Goal: Task Accomplishment & Management: Complete application form

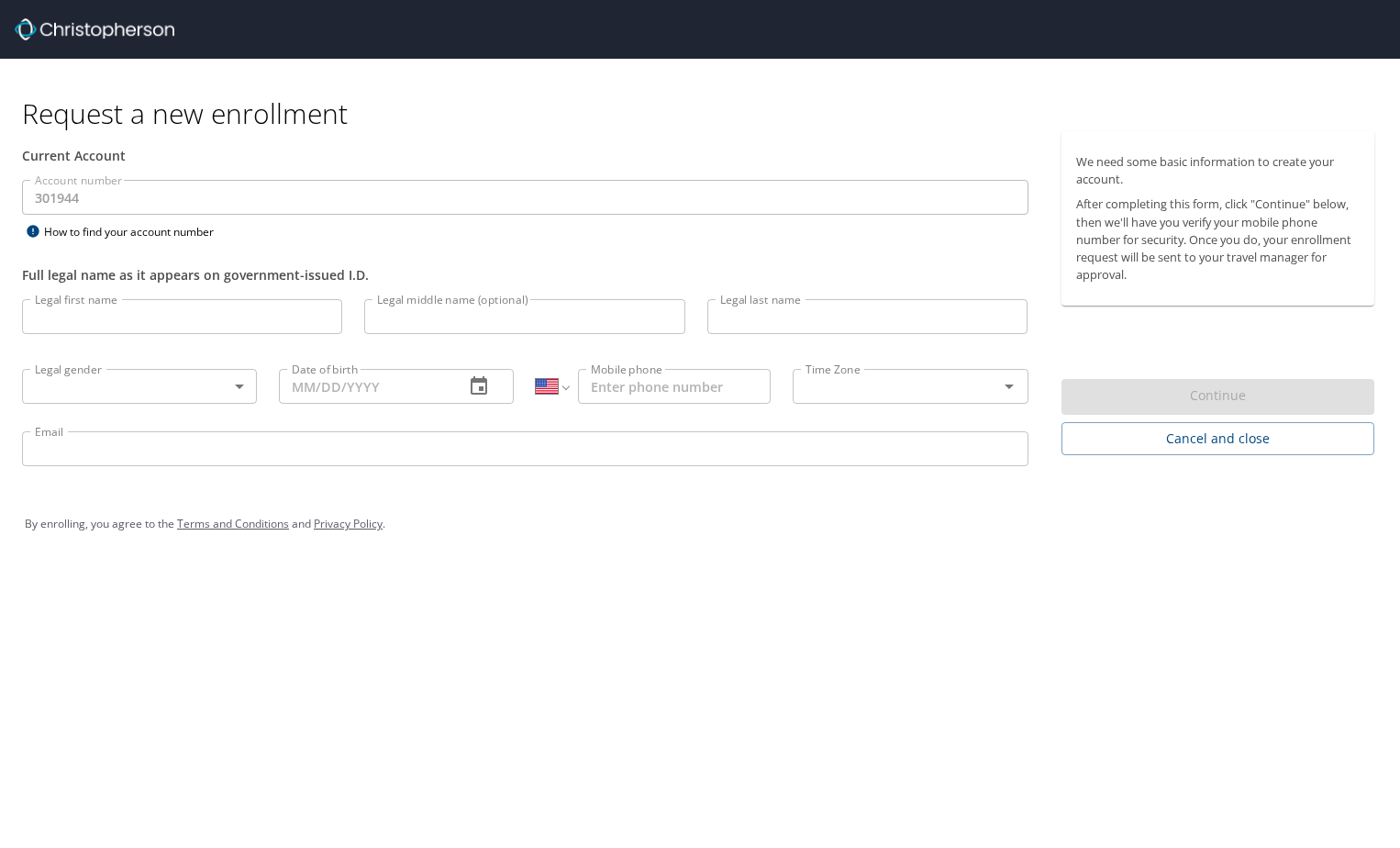
select select "US"
click at [161, 314] on input "Legal first name" at bounding box center [181, 316] width 320 height 35
type input "[PERSON_NAME]"
type input "[DEMOGRAPHIC_DATA] (M)"
type input "[PERSON_NAME]"
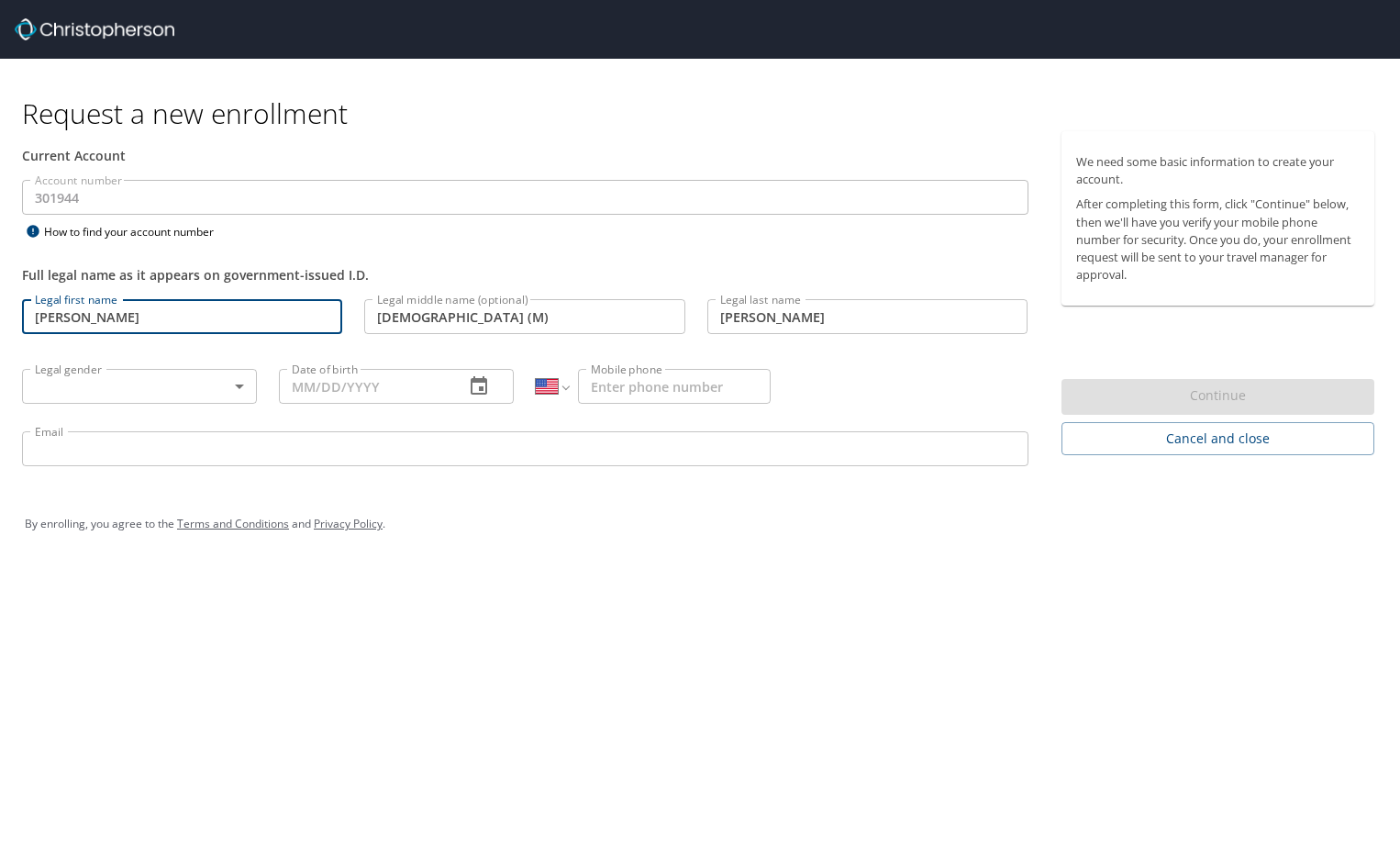
type input "[DATE]"
type input "[PHONE_NUMBER]"
type input "[EMAIL_ADDRESS][DOMAIN_NAME]"
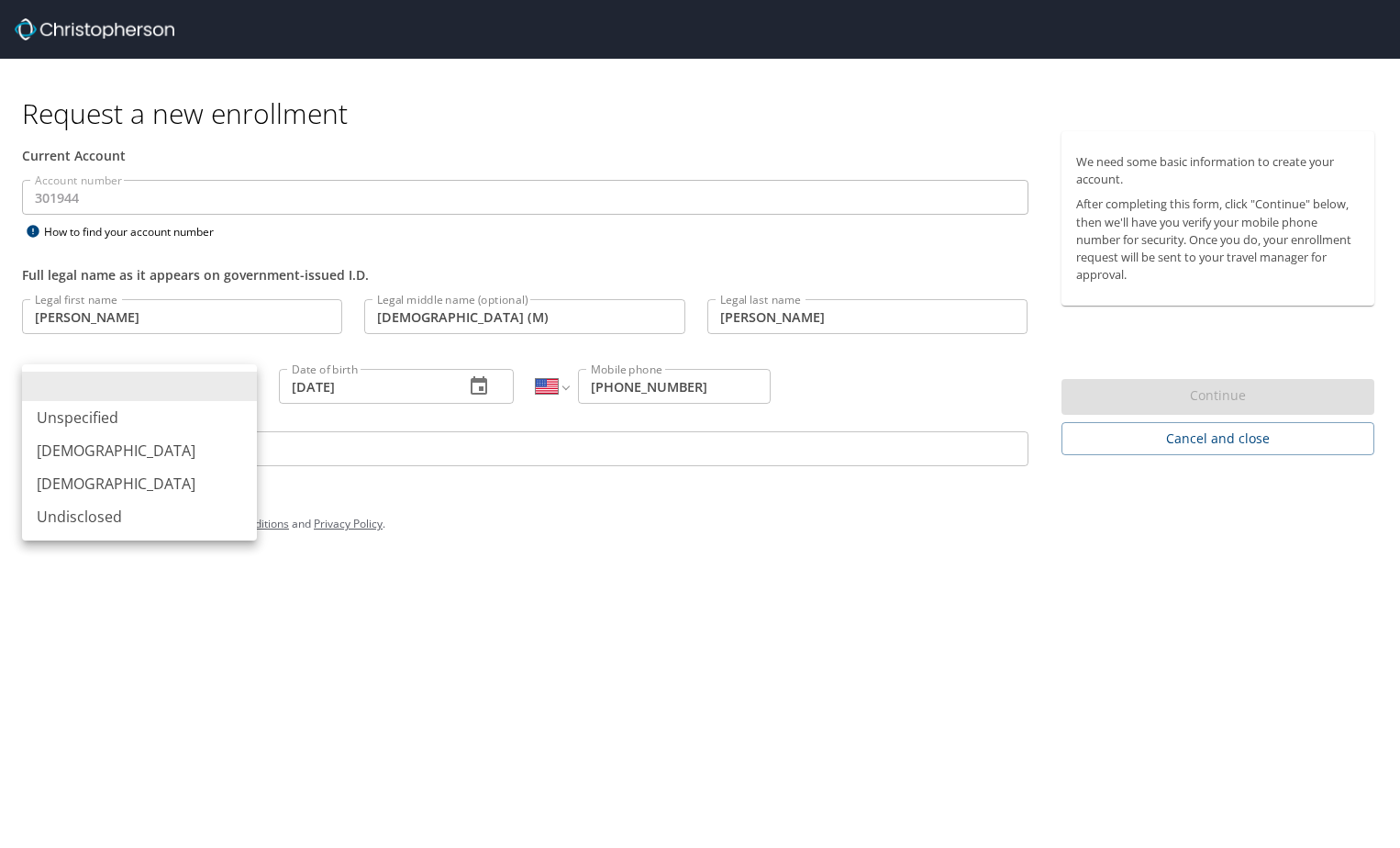
click at [159, 390] on body "Request a new enrollment Current Account Account number 301944 Account number H…" at bounding box center [700, 424] width 1400 height 848
click at [437, 321] on div at bounding box center [700, 424] width 1400 height 848
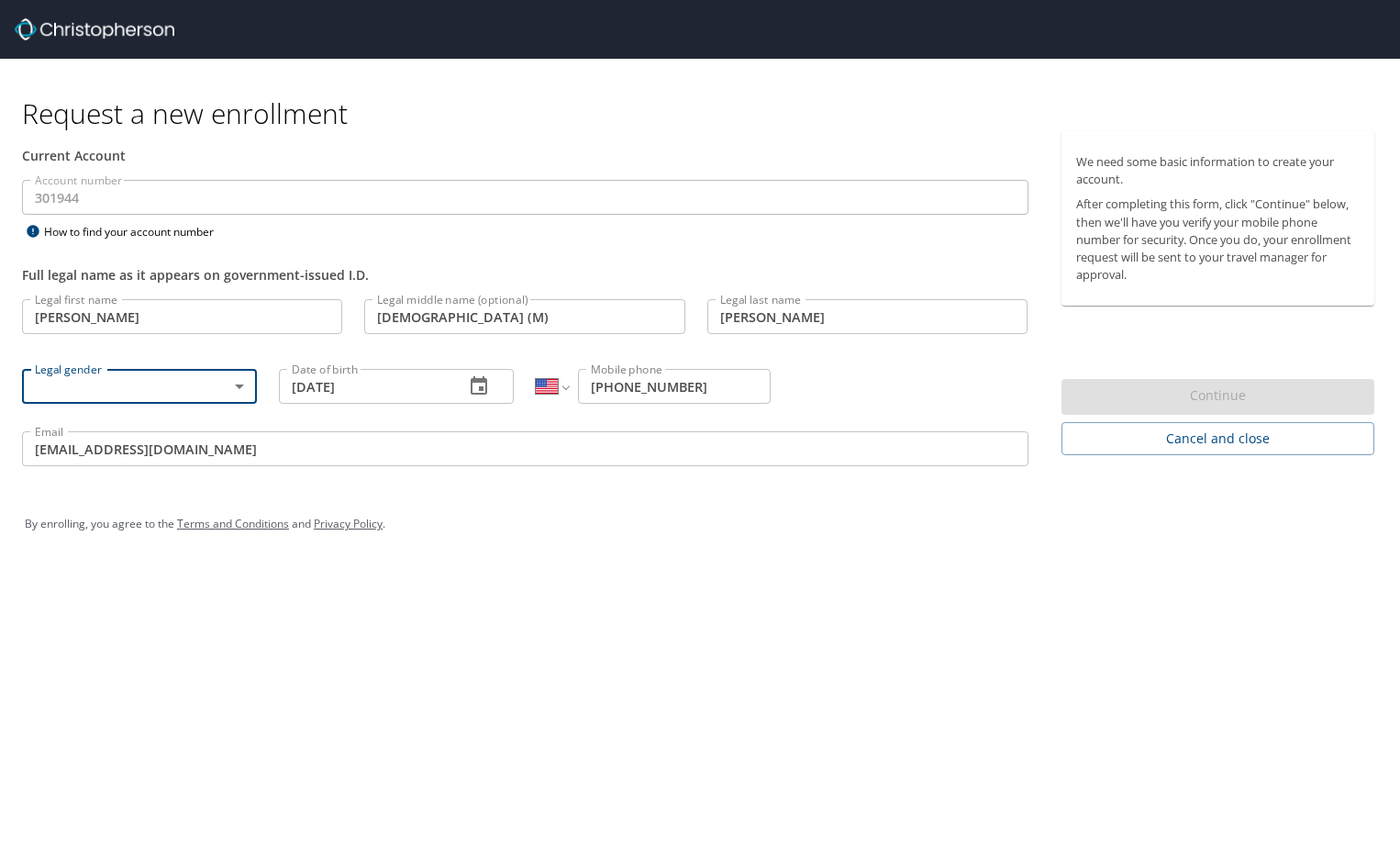
click at [437, 321] on input "[DEMOGRAPHIC_DATA] (M)" at bounding box center [523, 316] width 320 height 35
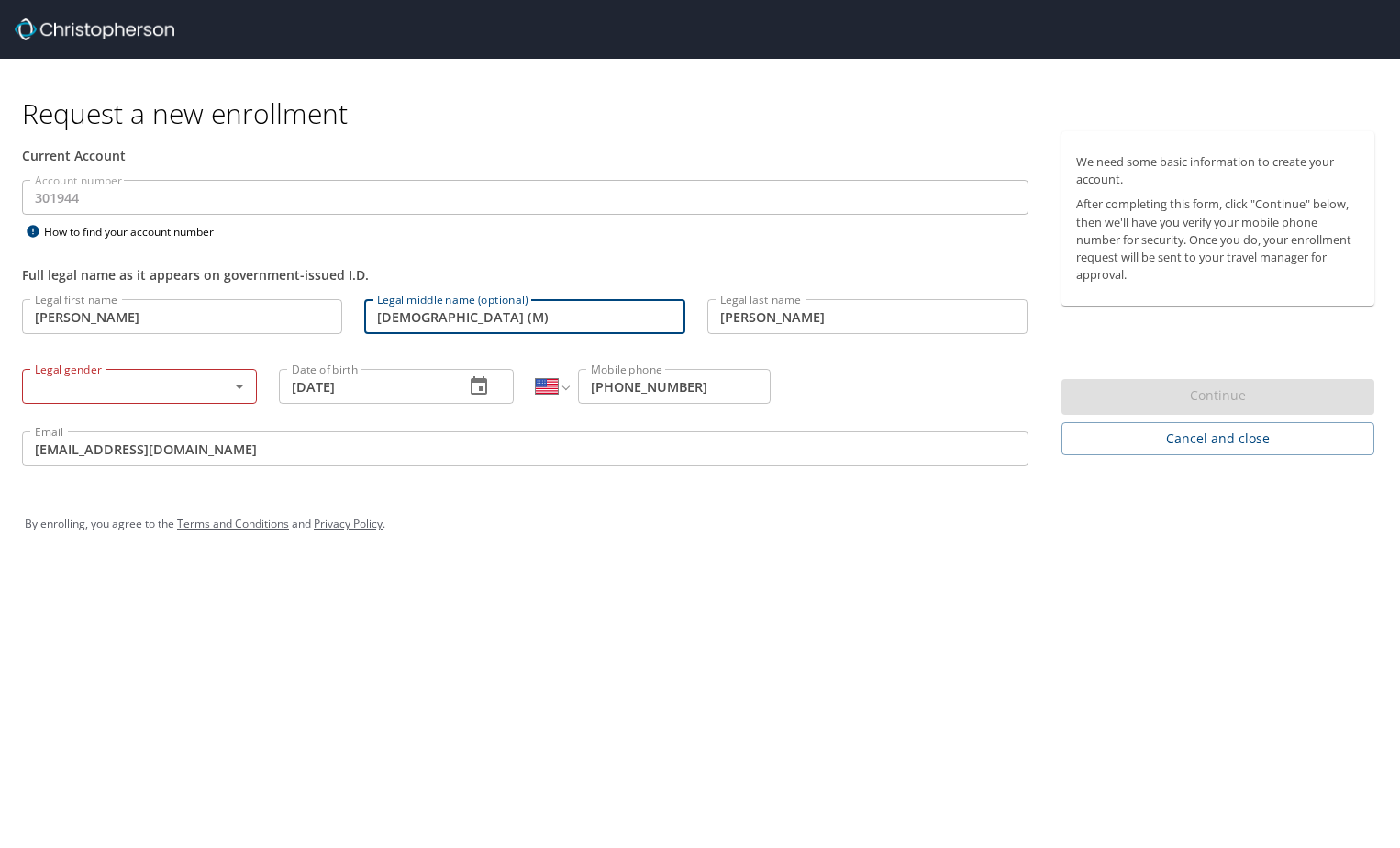
click at [445, 315] on input "[DEMOGRAPHIC_DATA] (M)" at bounding box center [523, 316] width 320 height 35
type input "M"
type input "[PERSON_NAME]"
click at [156, 387] on body "Request a new enrollment Current Account Account number 301944 Account number H…" at bounding box center [700, 424] width 1400 height 848
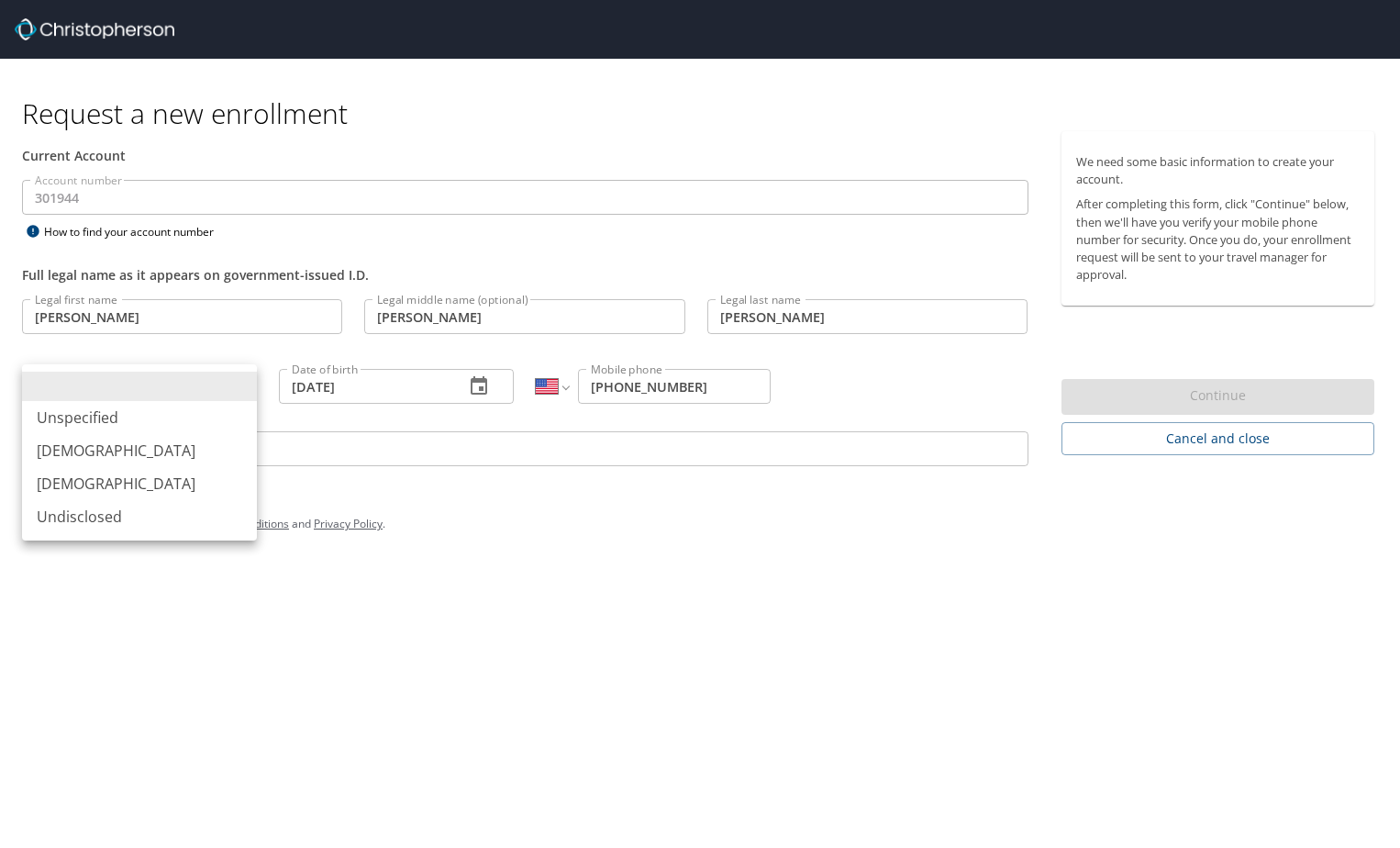
click at [102, 443] on li "[DEMOGRAPHIC_DATA]" at bounding box center [140, 449] width 235 height 33
type input "[DEMOGRAPHIC_DATA]"
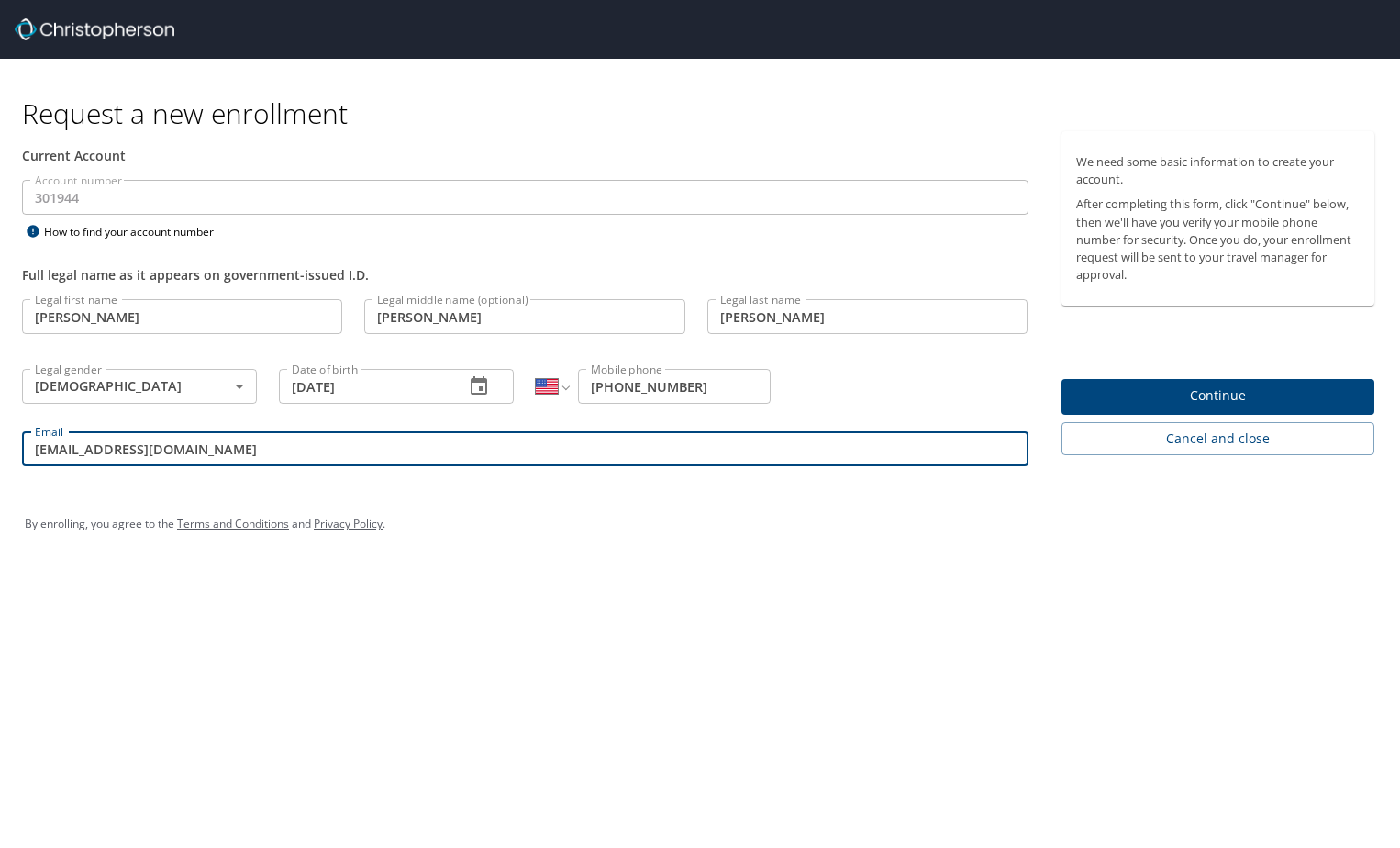
drag, startPoint x: 377, startPoint y: 451, endPoint x: -227, endPoint y: 457, distance: 604.0
click at [0, 457] on html "Request a new enrollment Current Account Account number 301944 Account number H…" at bounding box center [700, 424] width 1400 height 848
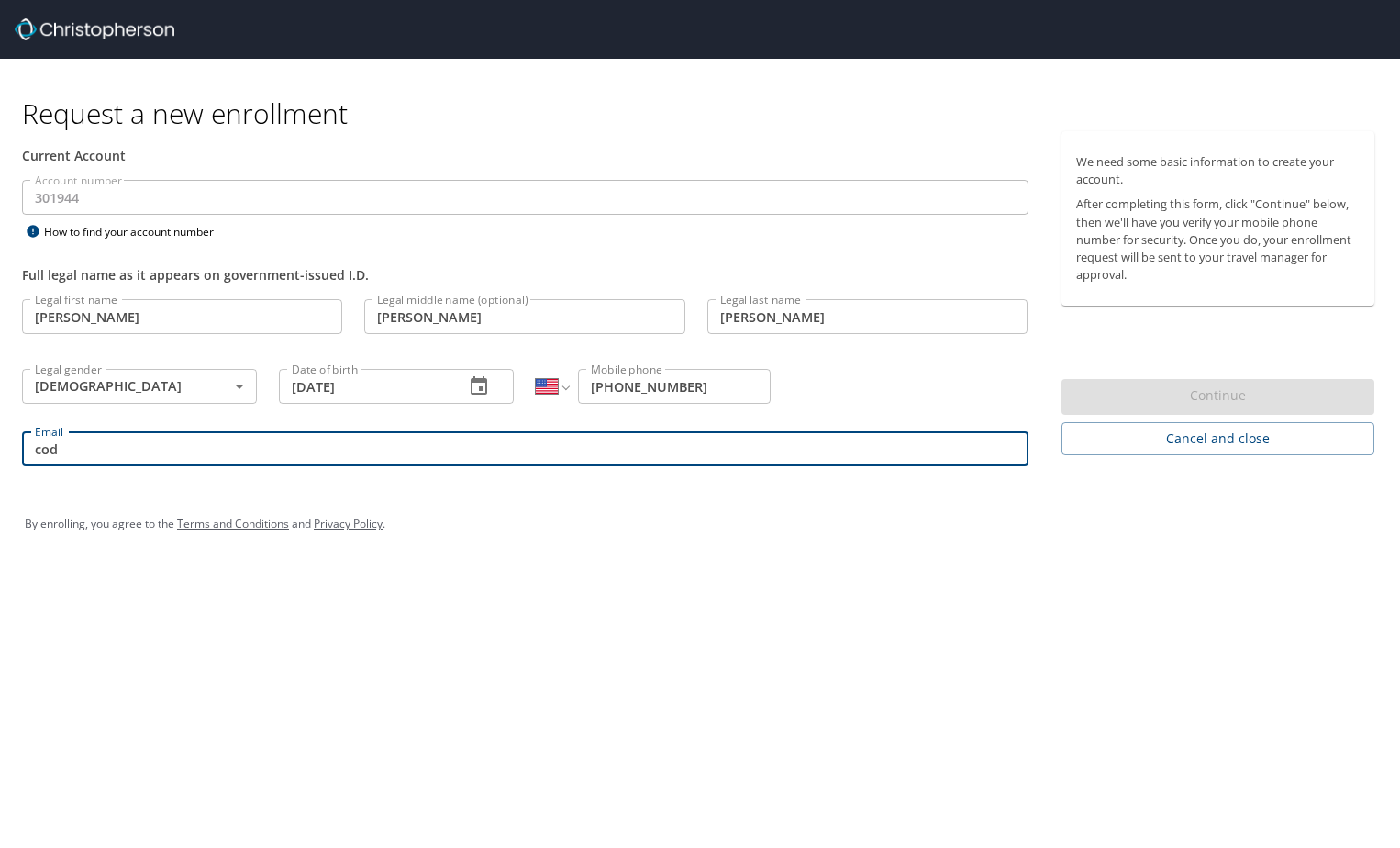
type input "[PERSON_NAME][EMAIL_ADDRESS][DOMAIN_NAME]"
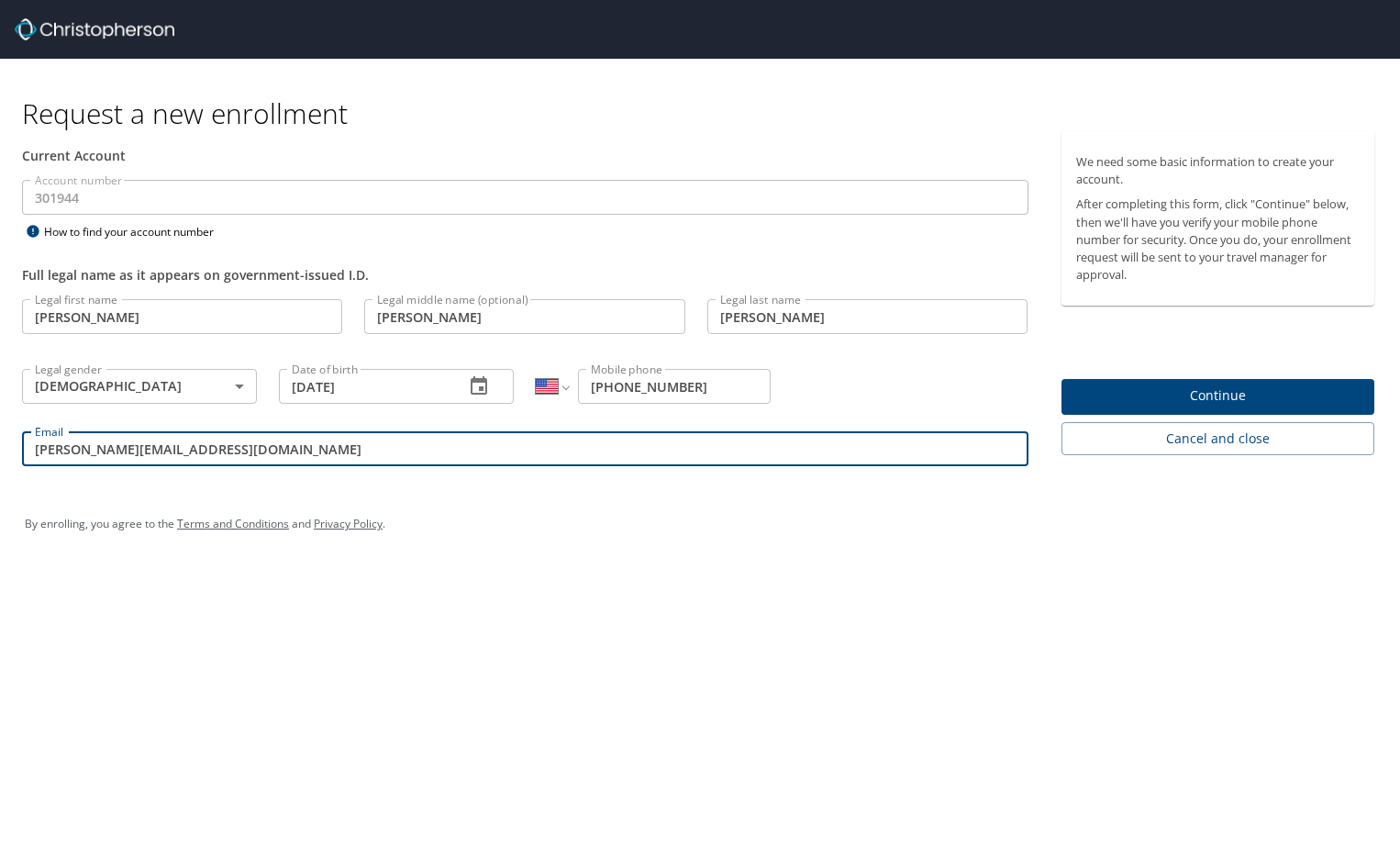
click at [1299, 400] on span "Continue" at bounding box center [1218, 396] width 284 height 23
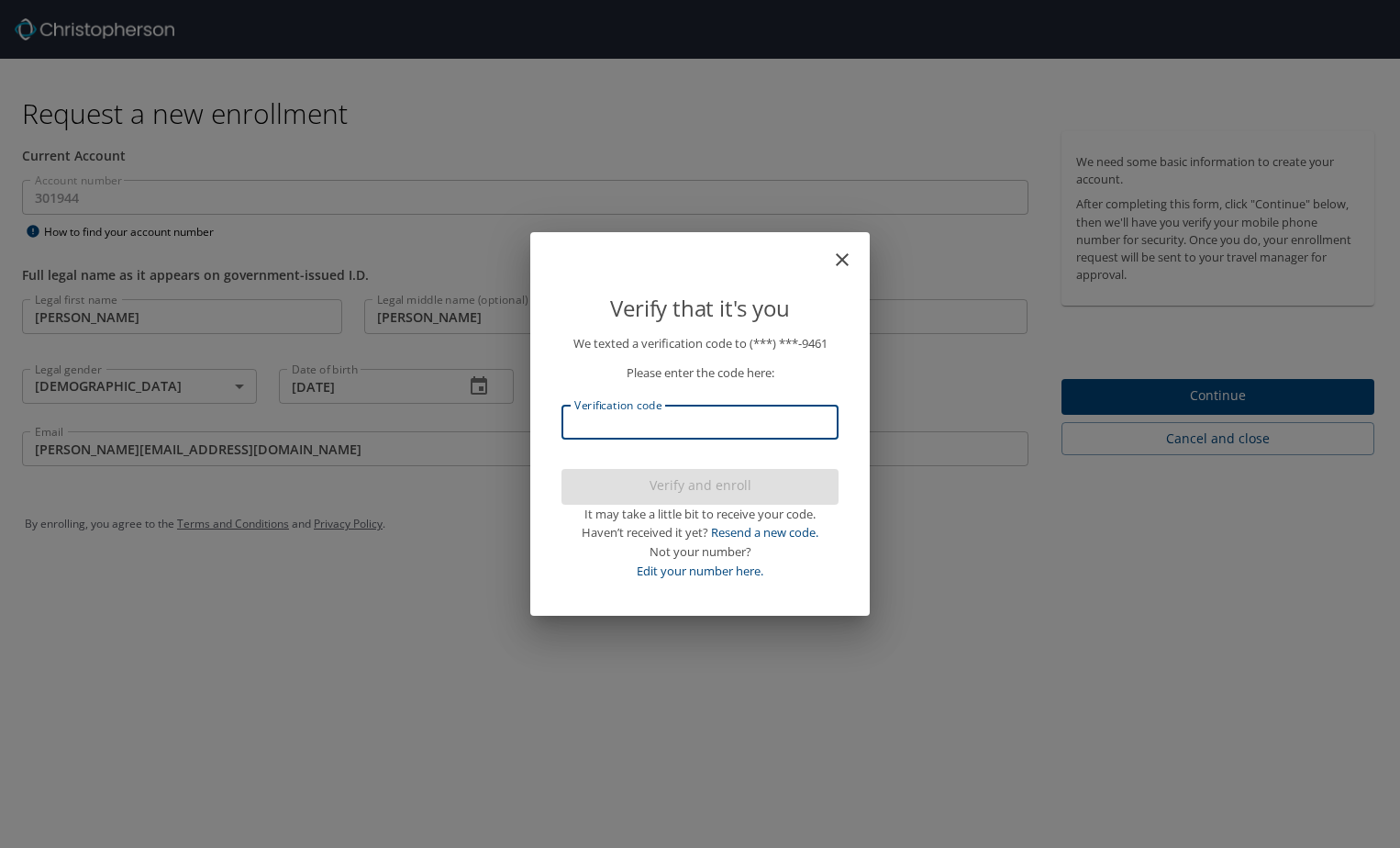
click at [774, 414] on input "Verification code" at bounding box center [700, 422] width 277 height 35
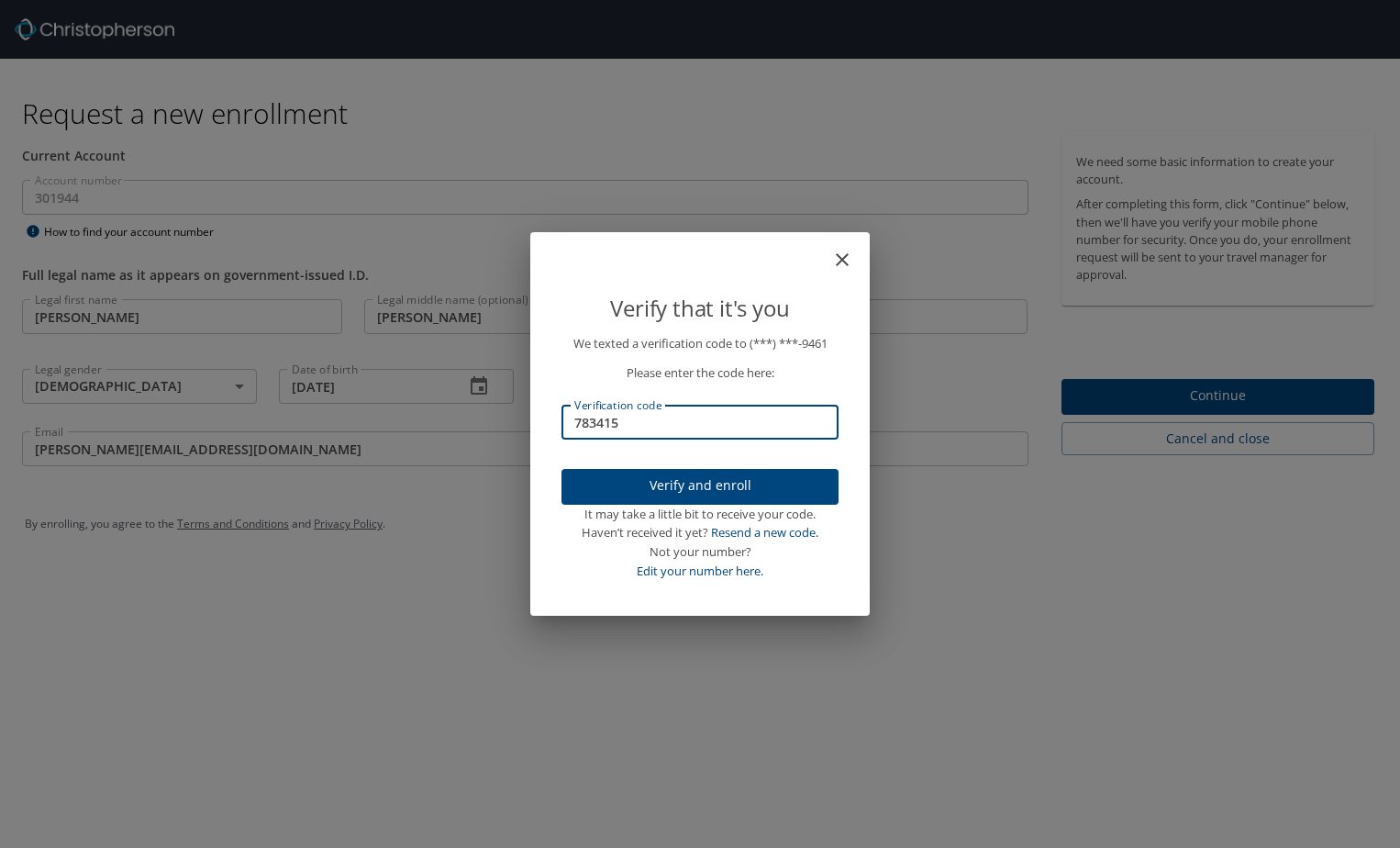
type input "783415"
click at [737, 487] on span "Verify and enroll" at bounding box center [700, 485] width 248 height 23
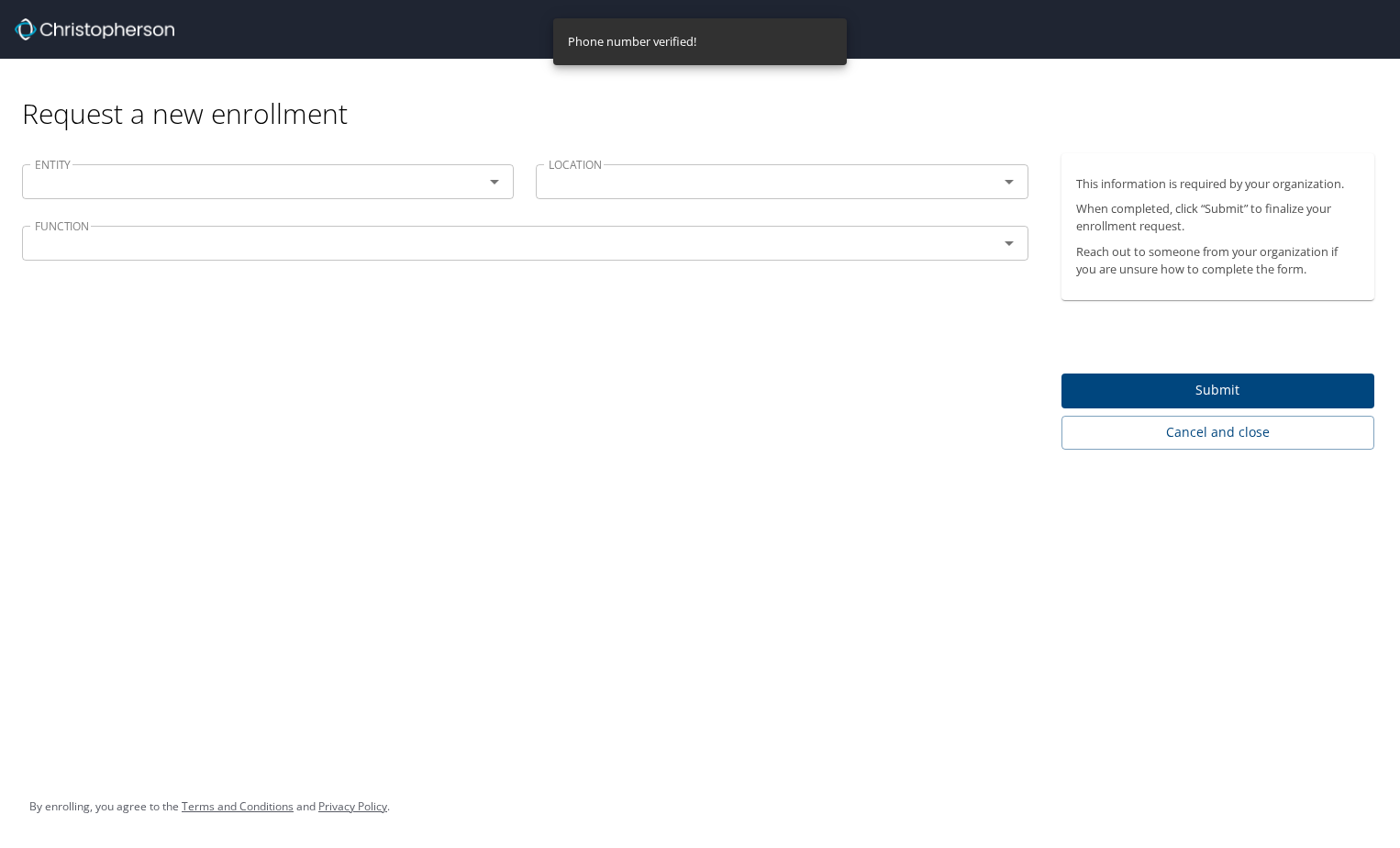
click at [270, 192] on input "text" at bounding box center [241, 181] width 426 height 24
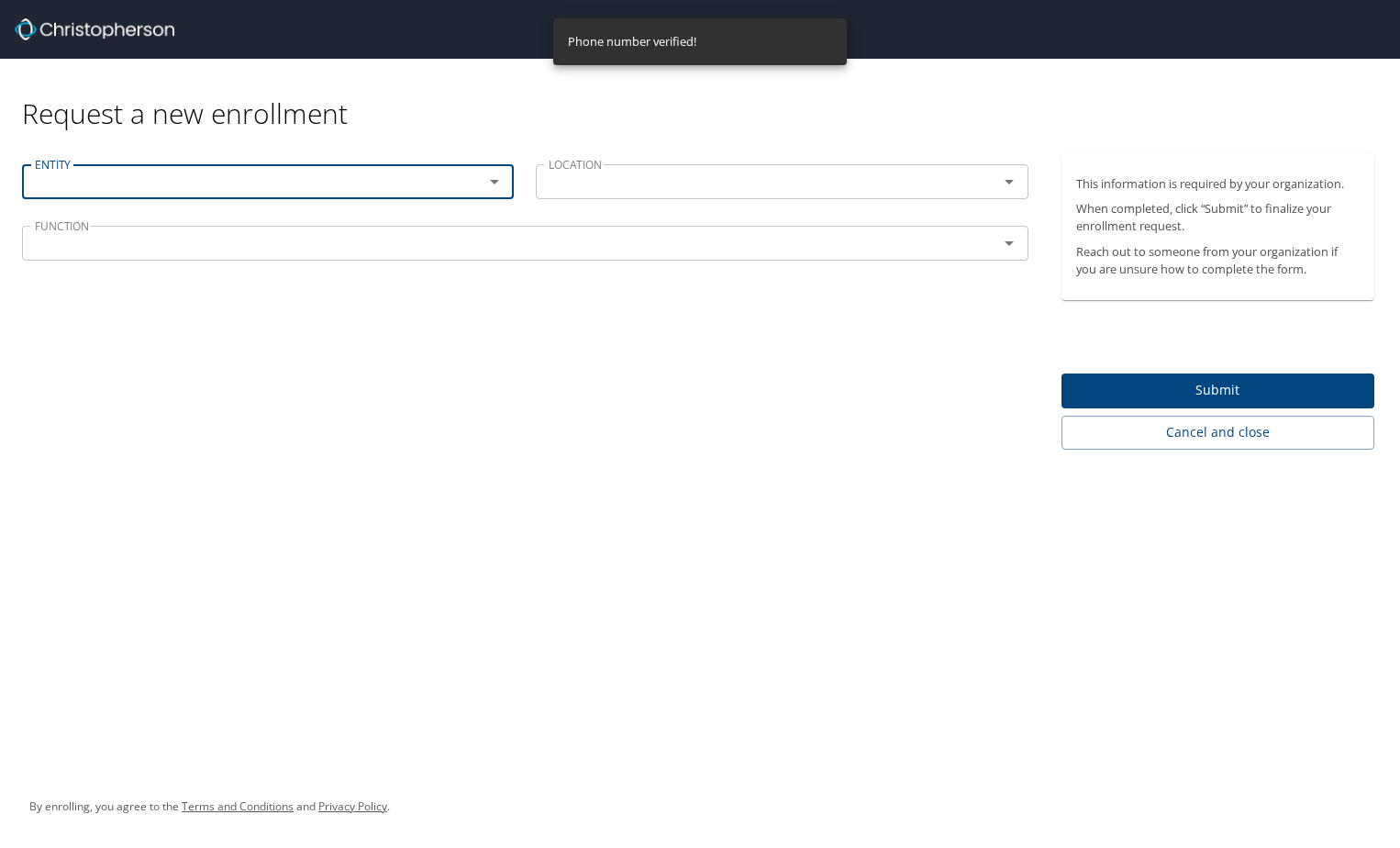
click at [242, 185] on input "text" at bounding box center [241, 181] width 426 height 24
click at [607, 164] on div "LOCATION" at bounding box center [781, 181] width 491 height 35
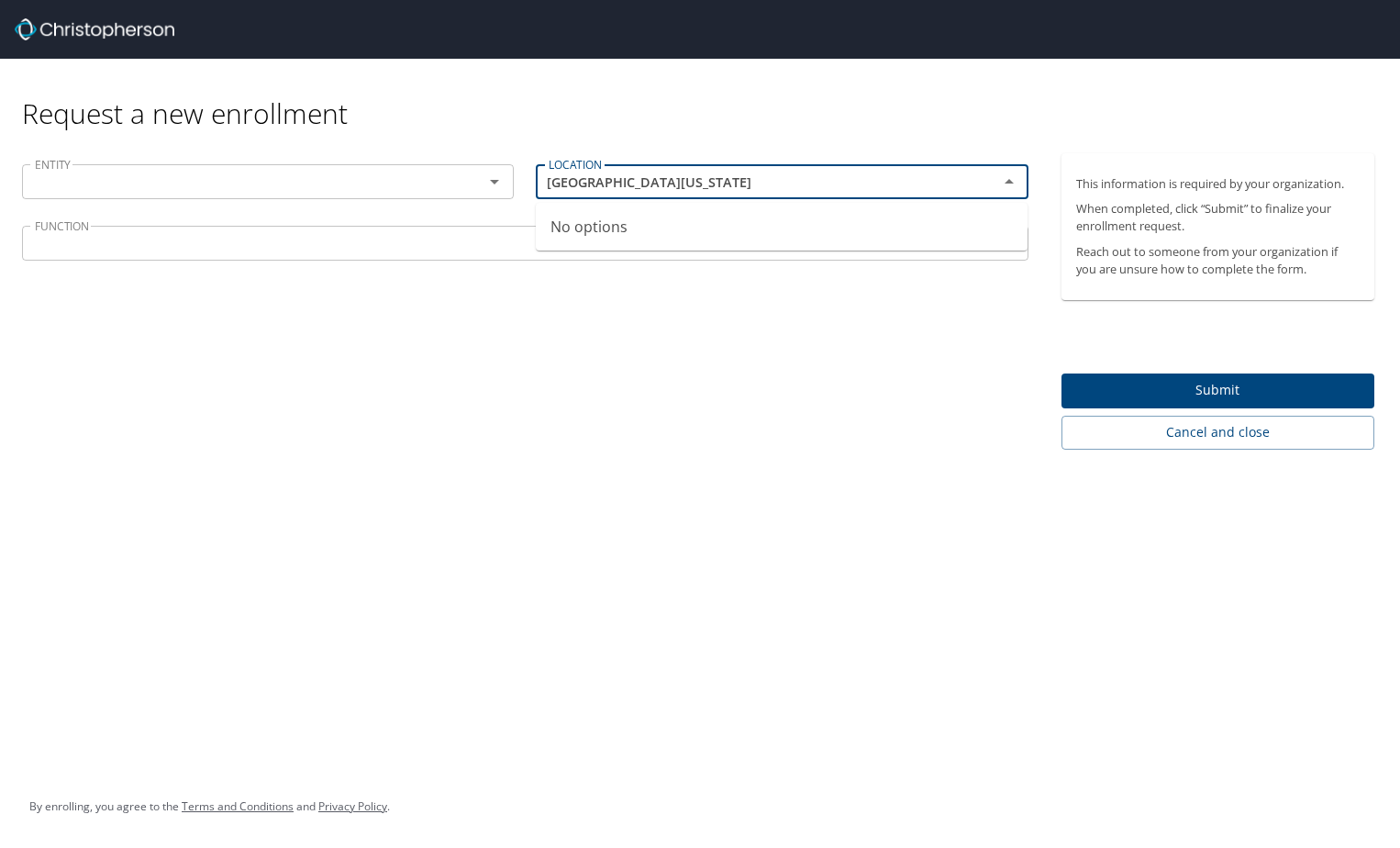
click at [221, 257] on div "FUNCTION" at bounding box center [525, 242] width 1006 height 35
type input "[GEOGRAPHIC_DATA][US_STATE]"
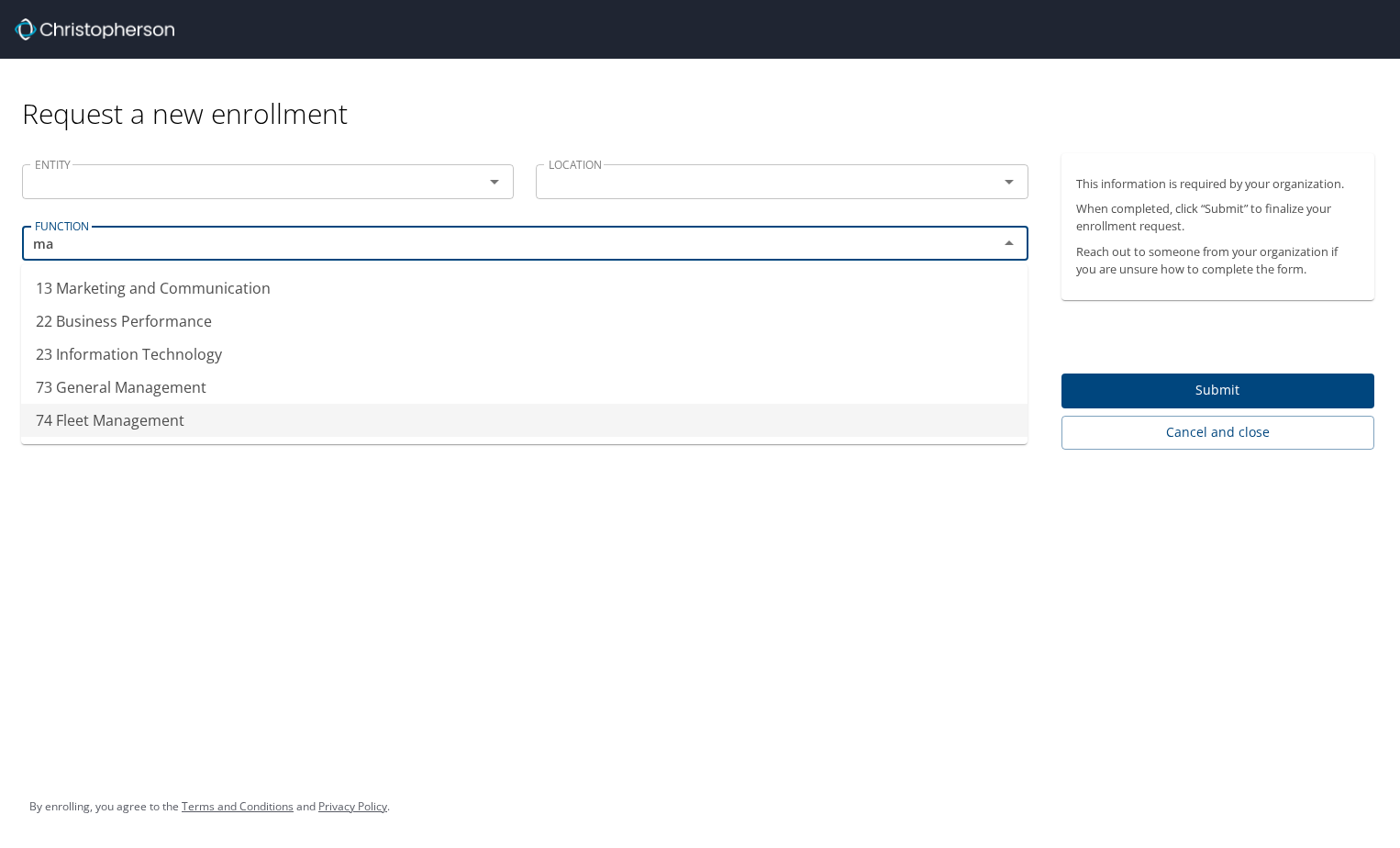
click at [173, 433] on li "74 Fleet Management" at bounding box center [524, 420] width 1006 height 33
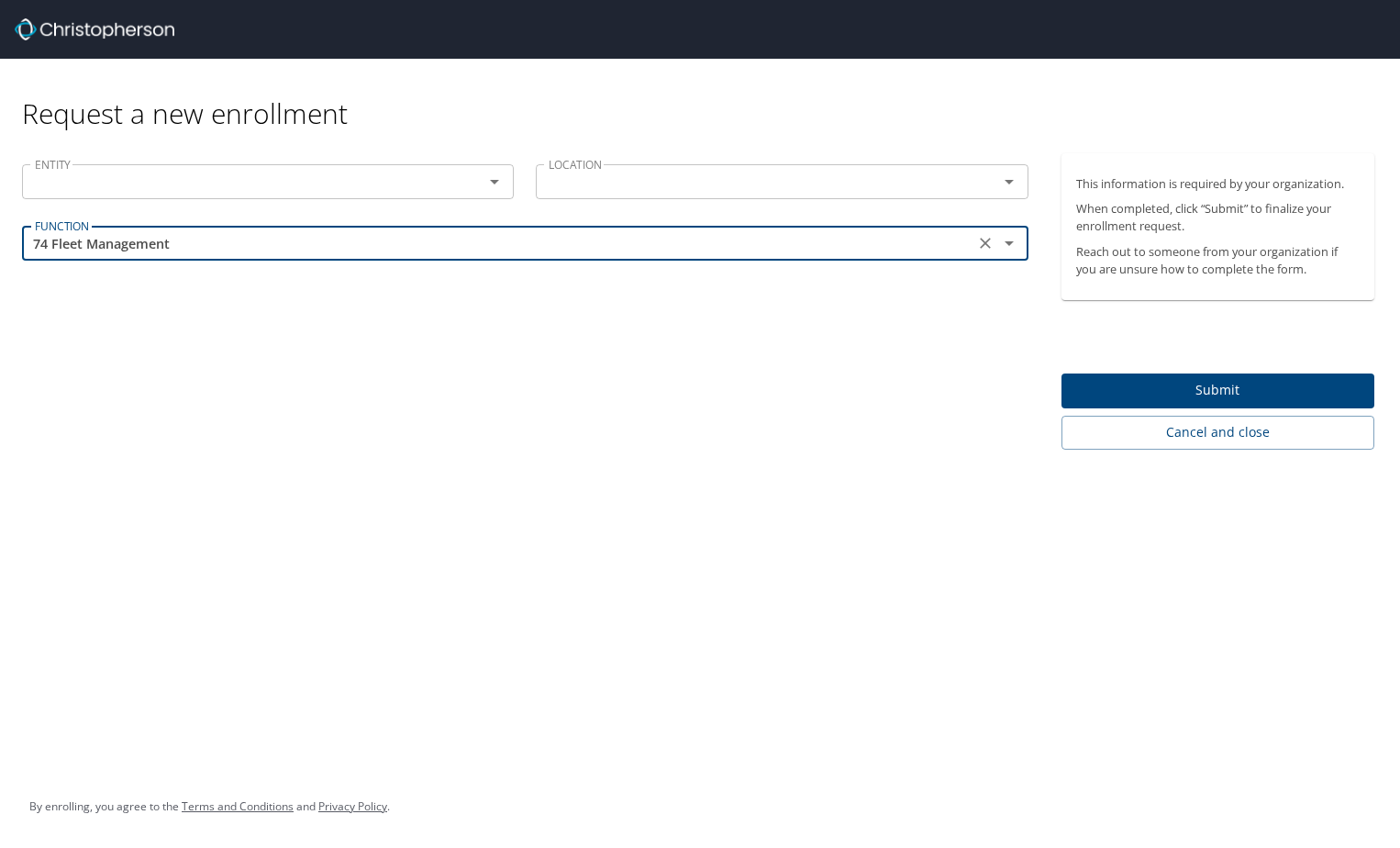
type input "74 Fleet Management"
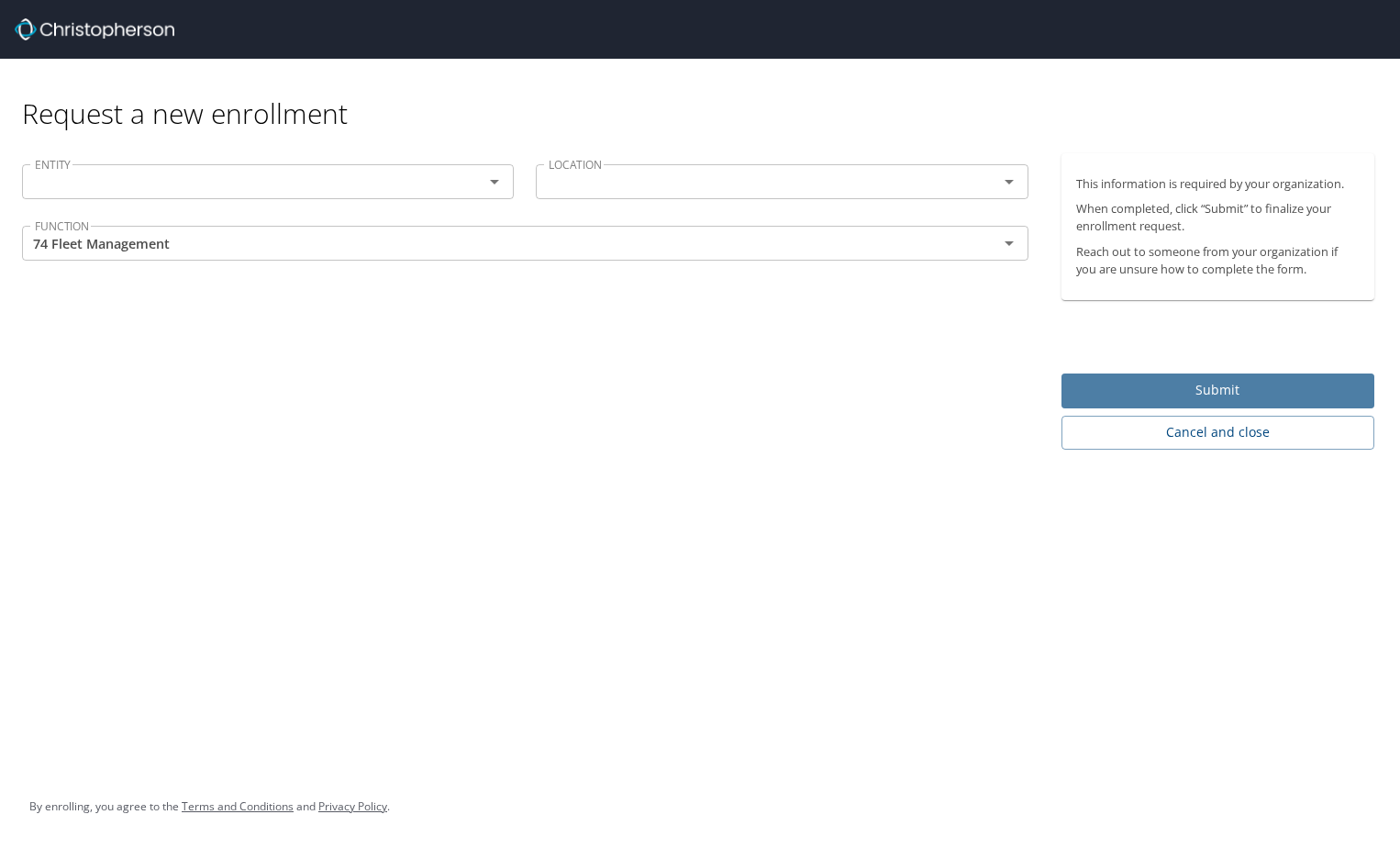
click at [1237, 387] on span "Submit" at bounding box center [1218, 390] width 284 height 23
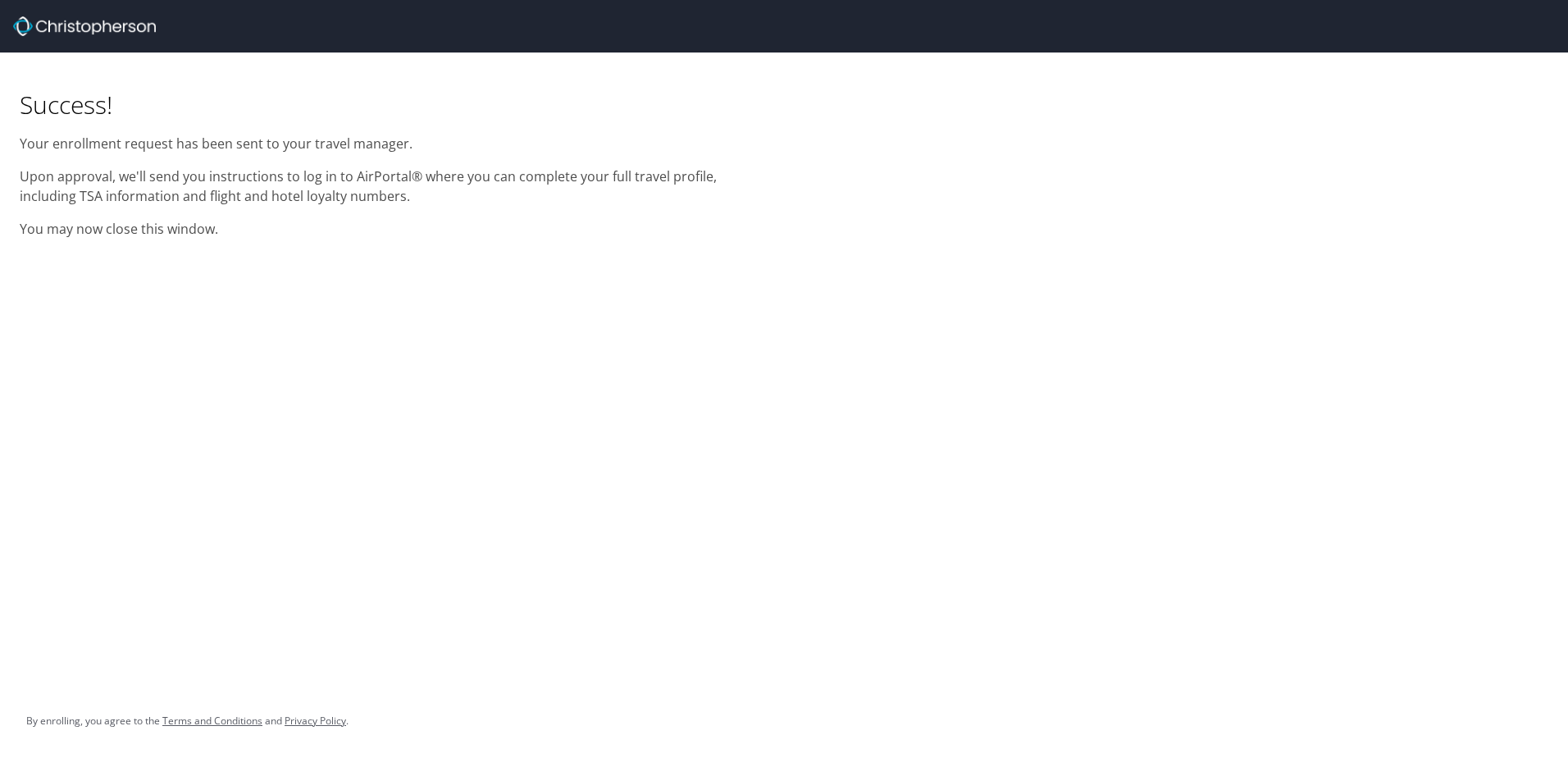
click at [101, 27] on img at bounding box center [85, 26] width 143 height 20
